Goal: Task Accomplishment & Management: Manage account settings

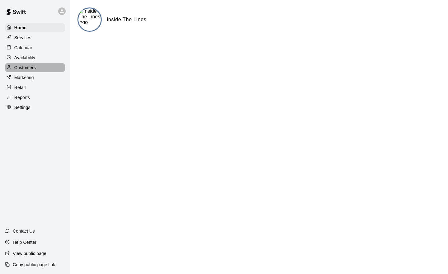
click at [29, 68] on p "Customers" at bounding box center [24, 67] width 21 height 6
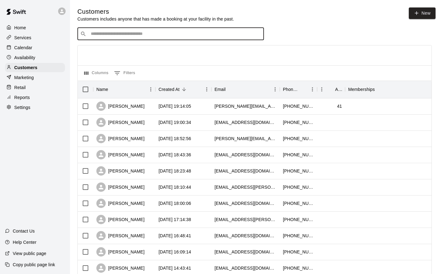
click at [133, 32] on input "Search customers by name or email" at bounding box center [175, 34] width 172 height 6
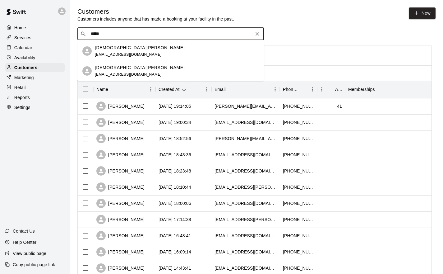
type input "******"
click at [119, 51] on p "[DEMOGRAPHIC_DATA][PERSON_NAME]" at bounding box center [140, 47] width 90 height 7
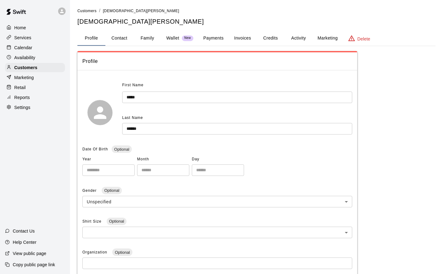
click at [182, 34] on button "Wallet New" at bounding box center [179, 38] width 37 height 15
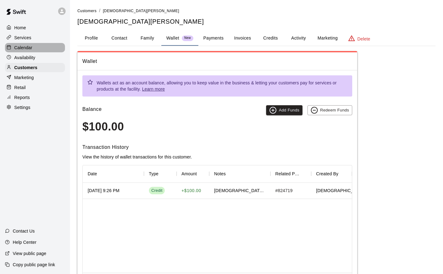
click at [23, 49] on p "Calendar" at bounding box center [23, 47] width 18 height 6
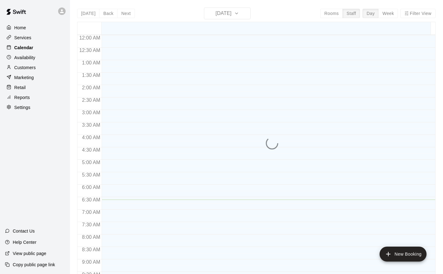
scroll to position [165, 0]
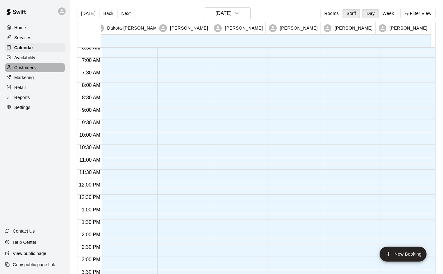
click at [24, 70] on p "Customers" at bounding box center [24, 67] width 21 height 6
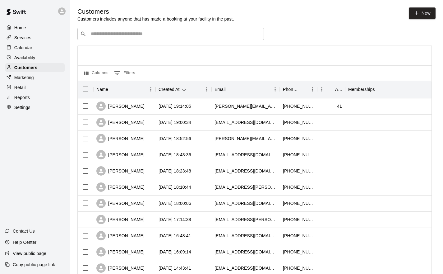
click at [28, 52] on div "Calendar" at bounding box center [35, 47] width 60 height 9
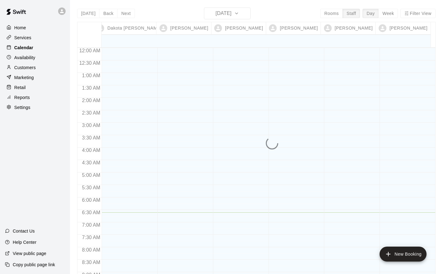
scroll to position [165, 0]
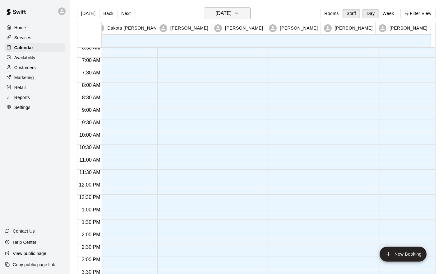
click at [217, 10] on h6 "[DATE]" at bounding box center [224, 13] width 16 height 9
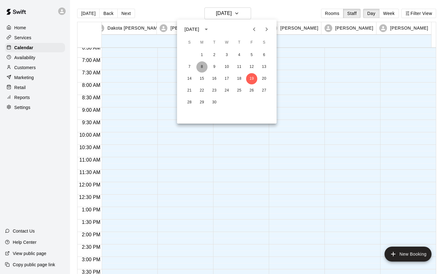
click at [202, 68] on button "8" at bounding box center [201, 66] width 11 height 11
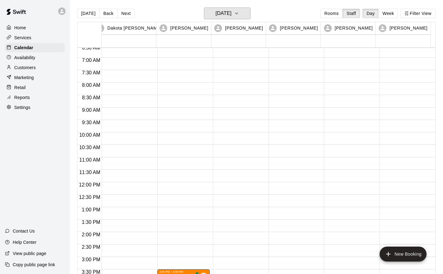
scroll to position [300, 0]
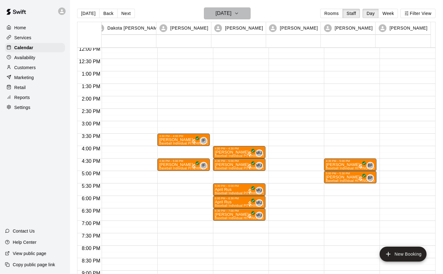
click at [232, 11] on h6 "[DATE]" at bounding box center [224, 13] width 16 height 9
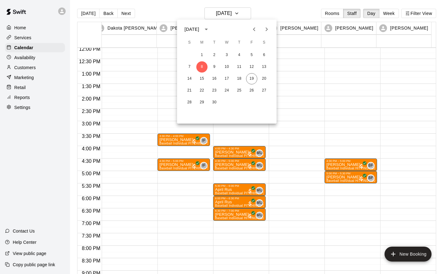
click at [126, 17] on div at bounding box center [224, 137] width 448 height 274
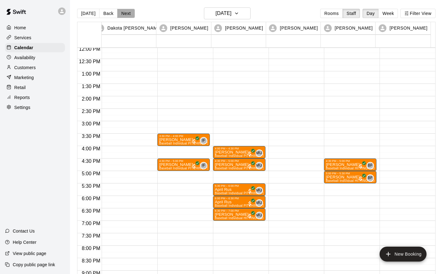
click at [125, 14] on button "Next" at bounding box center [125, 13] width 17 height 9
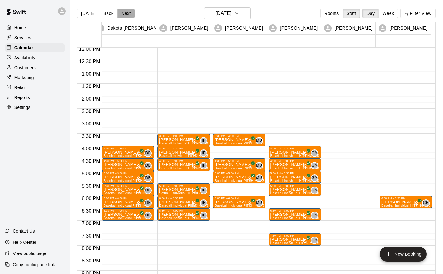
click at [125, 14] on button "Next" at bounding box center [125, 13] width 17 height 9
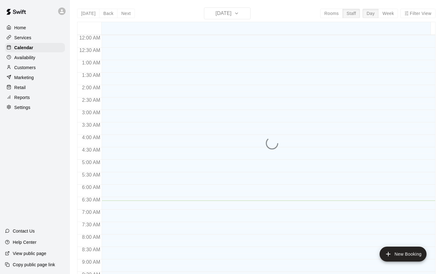
scroll to position [165, 0]
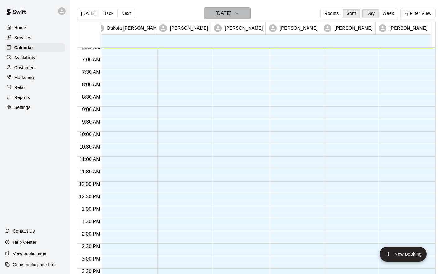
click at [221, 12] on h6 "[DATE]" at bounding box center [224, 13] width 16 height 9
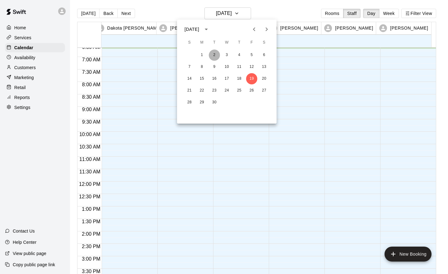
click at [215, 54] on button "2" at bounding box center [214, 54] width 11 height 11
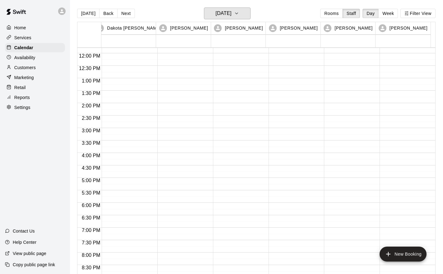
scroll to position [294, 0]
click at [127, 17] on button "Next" at bounding box center [125, 13] width 17 height 9
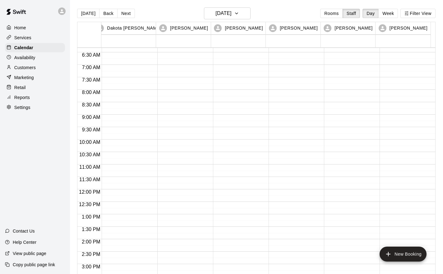
scroll to position [157, 0]
click at [125, 11] on button "Next" at bounding box center [125, 13] width 17 height 9
click at [238, 13] on icon "button" at bounding box center [237, 13] width 2 height 1
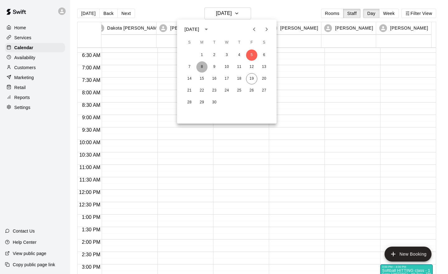
click at [203, 63] on button "8" at bounding box center [201, 66] width 11 height 11
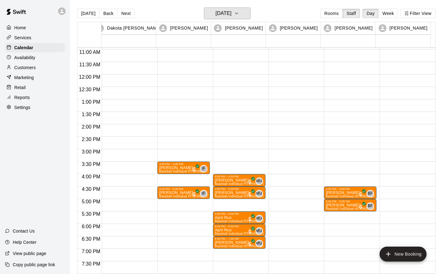
scroll to position [276, 0]
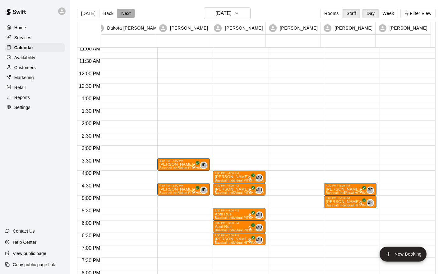
click at [127, 13] on button "Next" at bounding box center [125, 13] width 17 height 9
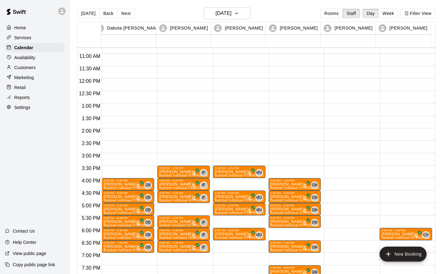
scroll to position [268, 0]
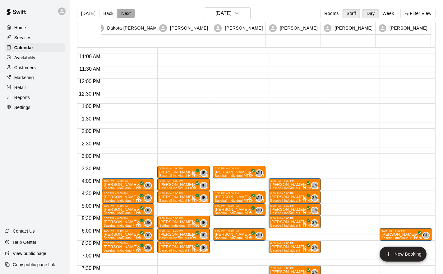
click at [120, 16] on button "Next" at bounding box center [125, 13] width 17 height 9
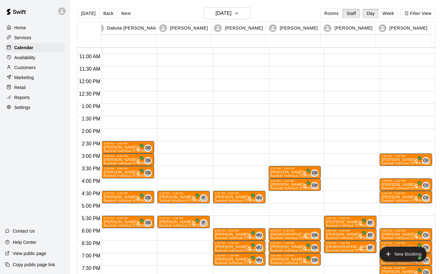
scroll to position [365, 0]
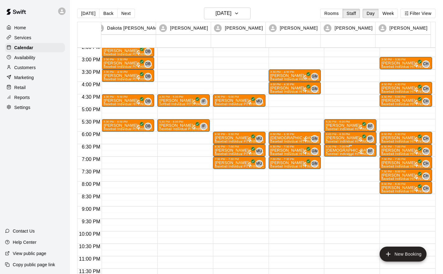
click at [341, 150] on p "[DEMOGRAPHIC_DATA][PERSON_NAME]" at bounding box center [350, 150] width 49 height 0
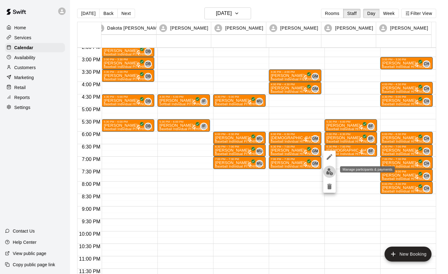
click at [329, 170] on img "edit" at bounding box center [329, 171] width 7 height 7
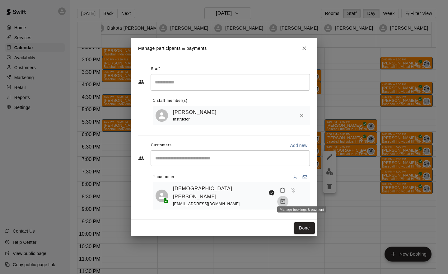
click at [286, 198] on icon "Manage bookings & payment" at bounding box center [283, 201] width 6 height 6
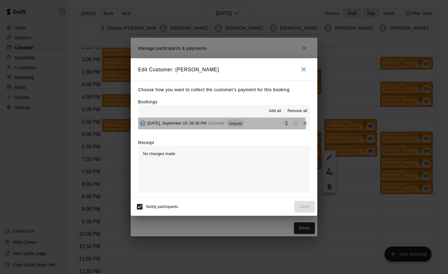
click at [216, 127] on div "[DATE], September 10: 06:30 PM (Current) Unpaid" at bounding box center [191, 123] width 106 height 9
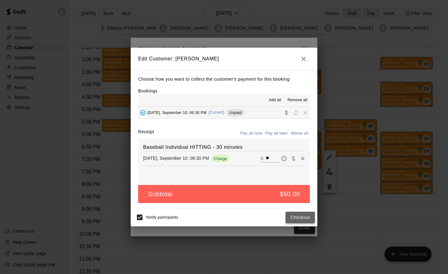
click at [292, 215] on button "Checkout" at bounding box center [300, 218] width 29 height 12
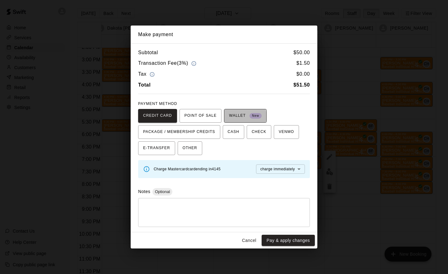
click at [234, 116] on span "WALLET New" at bounding box center [245, 116] width 33 height 10
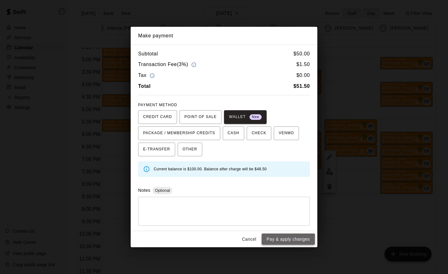
click at [287, 241] on button "Pay & apply changes" at bounding box center [288, 239] width 53 height 12
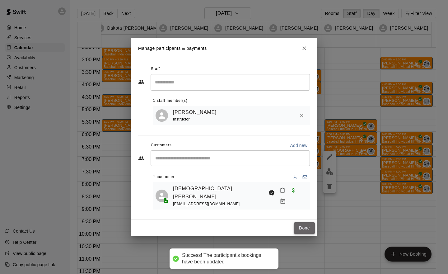
click at [303, 223] on button "Done" at bounding box center [304, 228] width 21 height 12
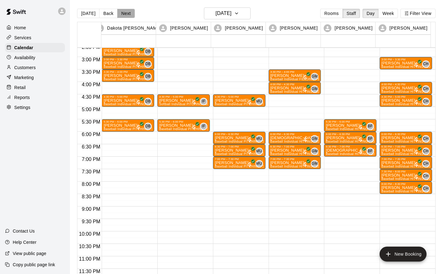
click at [124, 15] on button "Next" at bounding box center [125, 13] width 17 height 9
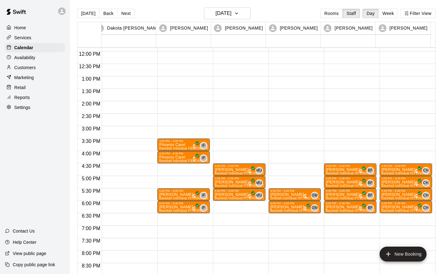
scroll to position [301, 0]
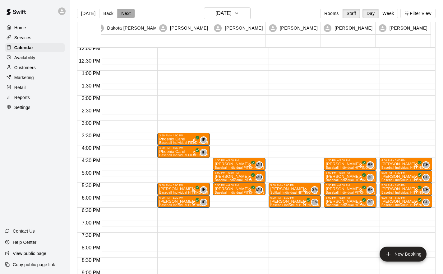
click at [121, 12] on button "Next" at bounding box center [125, 13] width 17 height 9
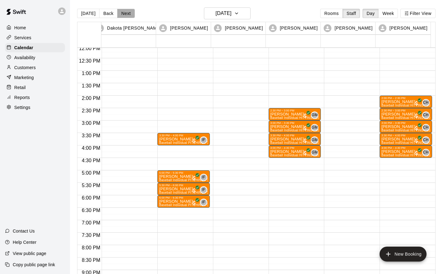
click at [120, 12] on button "Next" at bounding box center [125, 13] width 17 height 9
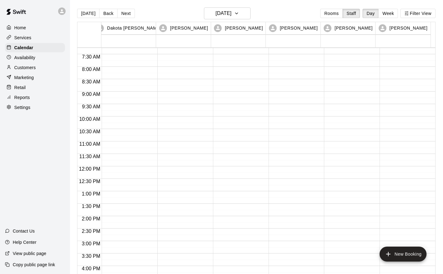
scroll to position [180, 0]
click at [125, 15] on button "Next" at bounding box center [125, 13] width 17 height 9
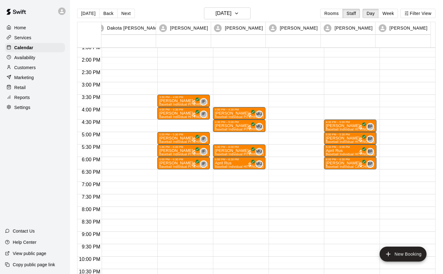
scroll to position [339, 0]
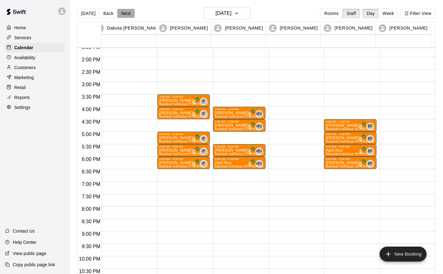
click at [127, 15] on button "Next" at bounding box center [125, 13] width 17 height 9
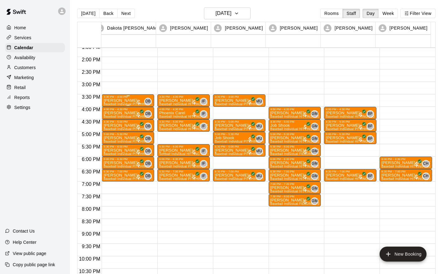
click at [130, 98] on div "3:30 PM – 4:00 PM" at bounding box center [128, 96] width 49 height 3
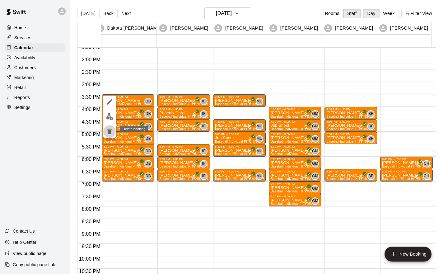
click at [110, 126] on button "delete" at bounding box center [109, 131] width 12 height 12
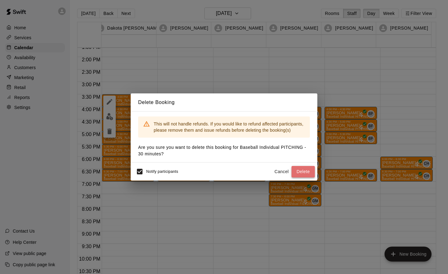
click at [302, 168] on button "Delete" at bounding box center [303, 172] width 23 height 12
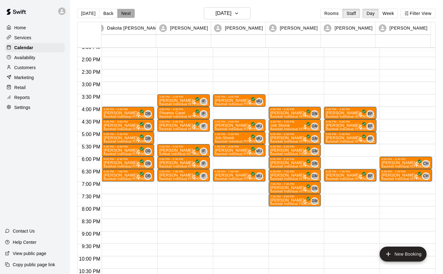
click at [124, 14] on button "Next" at bounding box center [125, 13] width 17 height 9
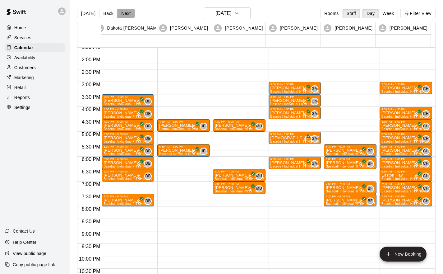
click at [124, 15] on button "Next" at bounding box center [125, 13] width 17 height 9
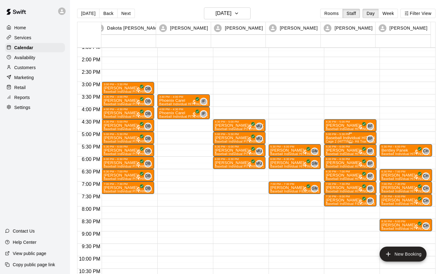
click at [326, 135] on div "5:00 PM – 5:30 PM" at bounding box center [350, 134] width 49 height 3
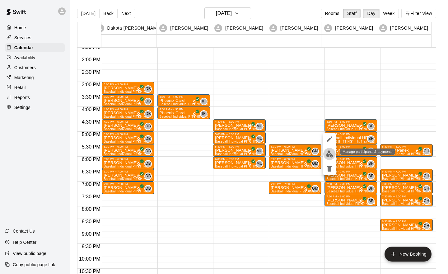
click at [330, 155] on img "edit" at bounding box center [329, 153] width 7 height 7
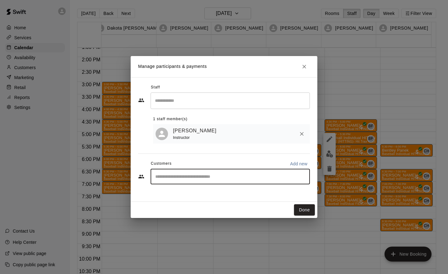
click at [214, 180] on input "Start typing to search customers..." at bounding box center [230, 176] width 154 height 6
type input "*******"
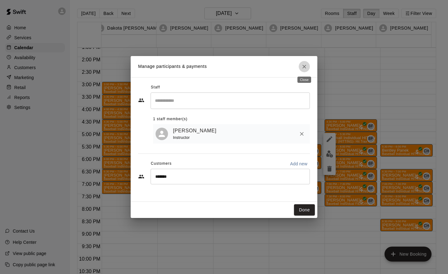
click at [306, 63] on icon "Close" at bounding box center [304, 66] width 6 height 6
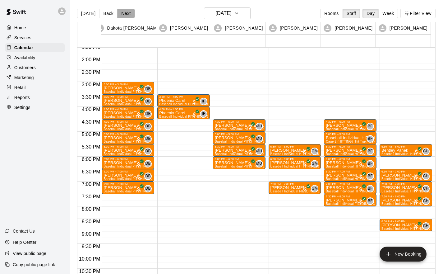
click at [128, 10] on button "Next" at bounding box center [125, 13] width 17 height 9
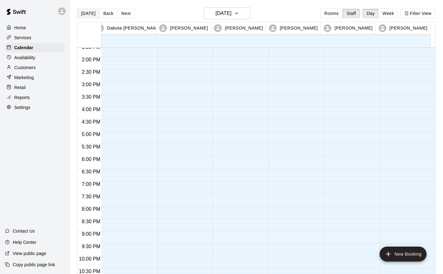
click at [85, 12] on button "[DATE]" at bounding box center [88, 13] width 22 height 9
click at [105, 11] on button "Back" at bounding box center [108, 13] width 18 height 9
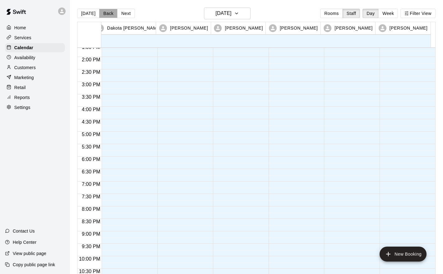
click at [105, 11] on button "Back" at bounding box center [108, 13] width 18 height 9
click at [105, 11] on div "[DATE] Back [DATE][DATE] Rooms Staff Day Week Filter View [PERSON_NAME] 19 Fri …" at bounding box center [256, 144] width 359 height 274
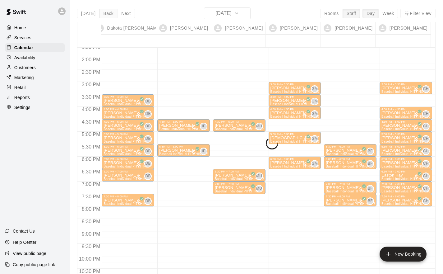
click at [105, 11] on div "[DATE] Back [DATE][DATE] Rooms Staff Day Week Filter View [PERSON_NAME] 17 Wed …" at bounding box center [256, 144] width 359 height 274
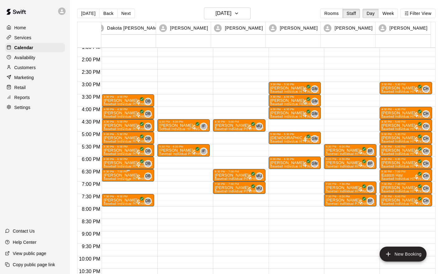
click at [118, 175] on p "[PERSON_NAME]" at bounding box center [128, 175] width 49 height 0
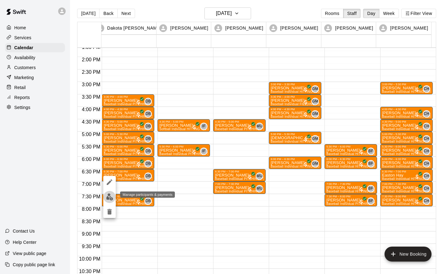
click at [110, 202] on button "edit" at bounding box center [109, 197] width 12 height 12
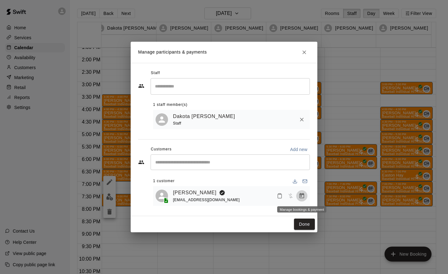
click at [304, 195] on icon "Manage bookings & payment" at bounding box center [302, 195] width 5 height 5
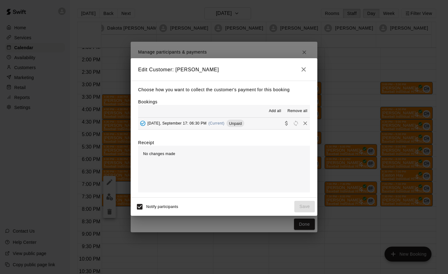
click at [199, 122] on span "[DATE], September 17: 06:30 PM" at bounding box center [176, 123] width 59 height 4
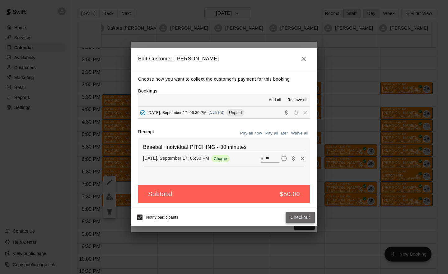
click at [300, 219] on button "Checkout" at bounding box center [300, 218] width 29 height 12
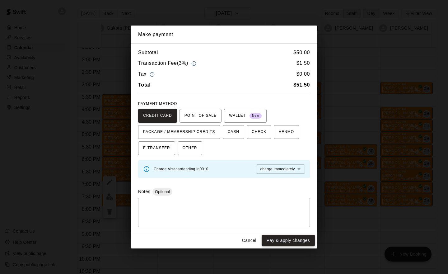
click at [294, 239] on button "Pay & apply changes" at bounding box center [288, 241] width 53 height 12
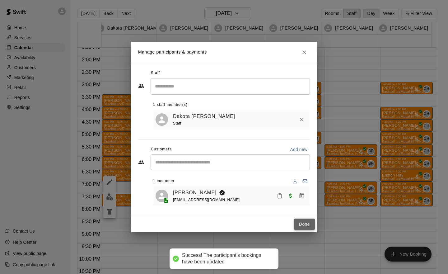
click at [306, 224] on button "Done" at bounding box center [304, 224] width 21 height 12
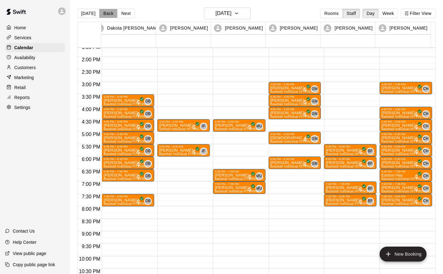
click at [102, 12] on button "Back" at bounding box center [108, 13] width 18 height 9
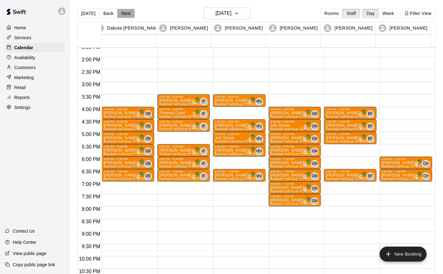
click at [126, 14] on button "Next" at bounding box center [125, 13] width 17 height 9
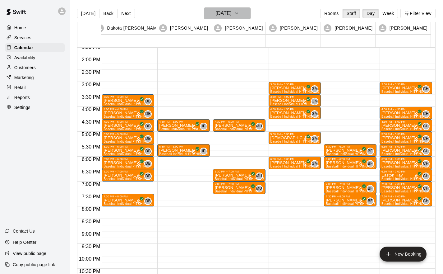
click at [232, 13] on h6 "[DATE]" at bounding box center [224, 13] width 16 height 9
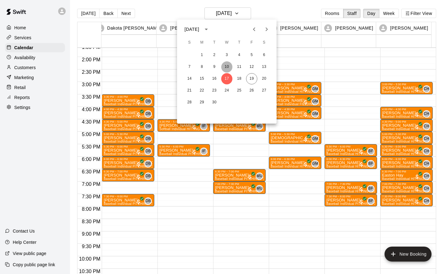
click at [227, 66] on button "10" at bounding box center [226, 66] width 11 height 11
